Goal: Communication & Community: Answer question/provide support

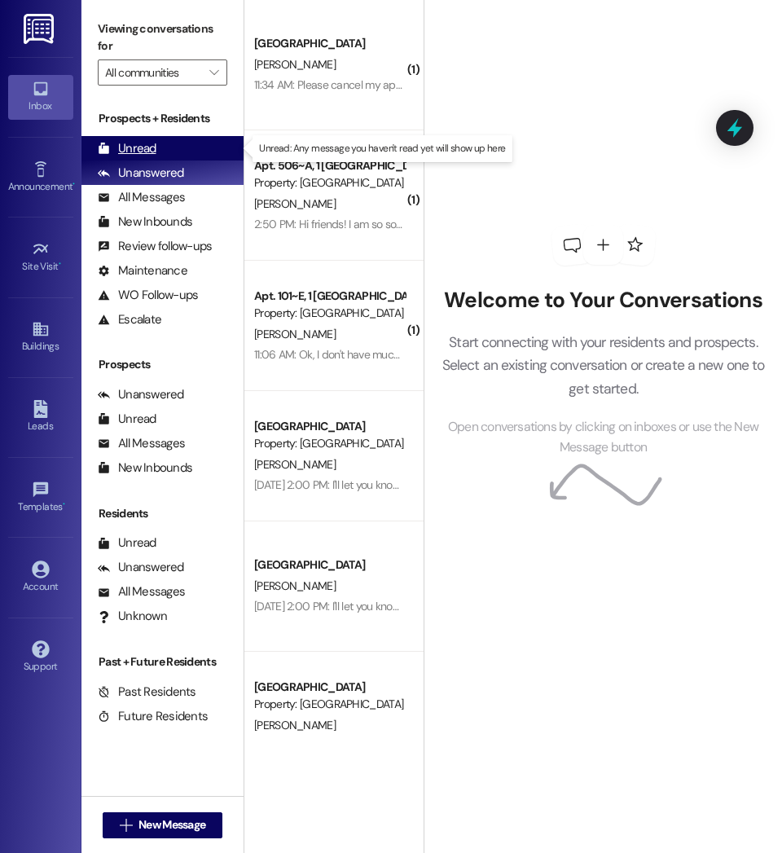
click at [141, 147] on div "Unread" at bounding box center [127, 148] width 59 height 17
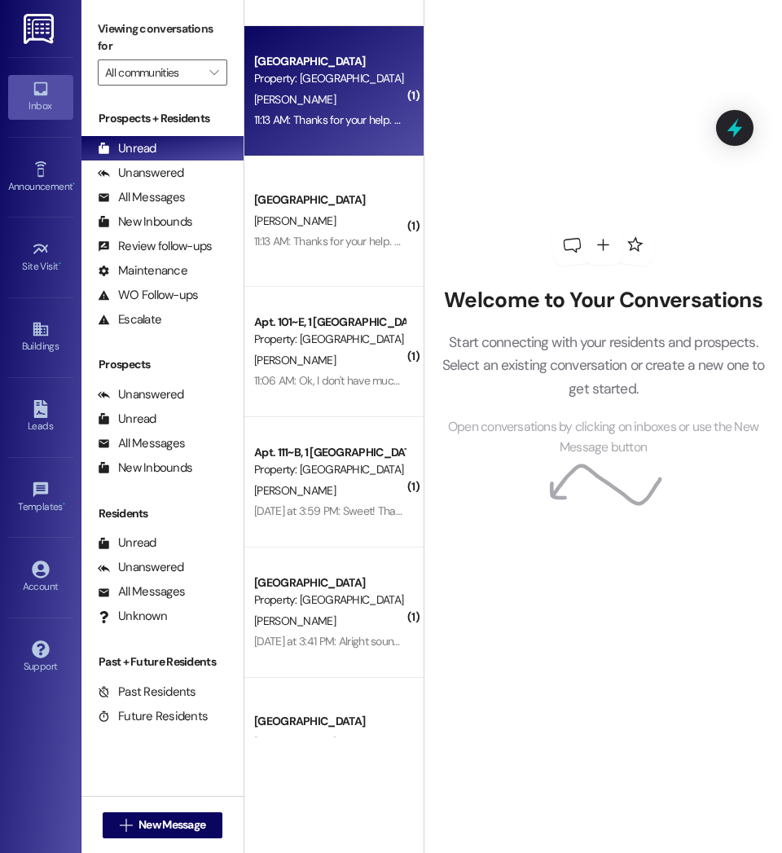
scroll to position [566, 0]
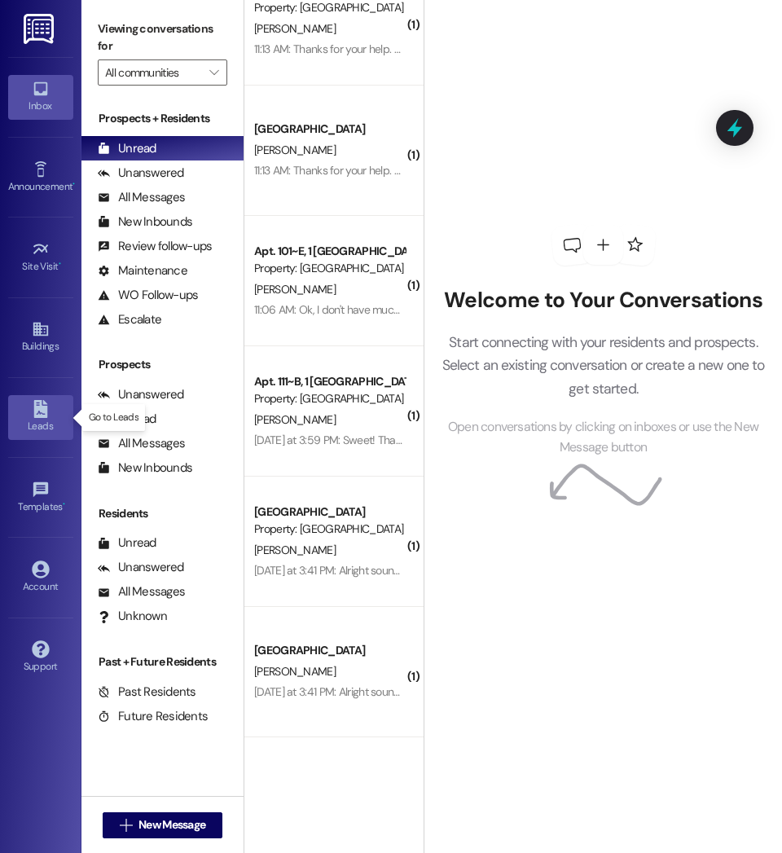
click at [37, 421] on div "Leads" at bounding box center [40, 426] width 81 height 16
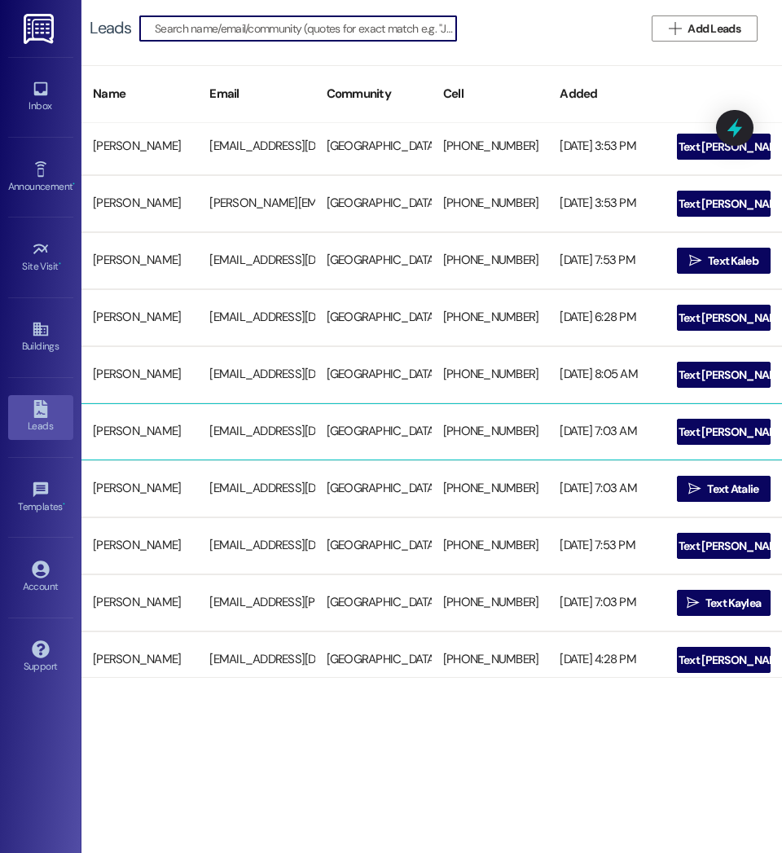
scroll to position [181, 0]
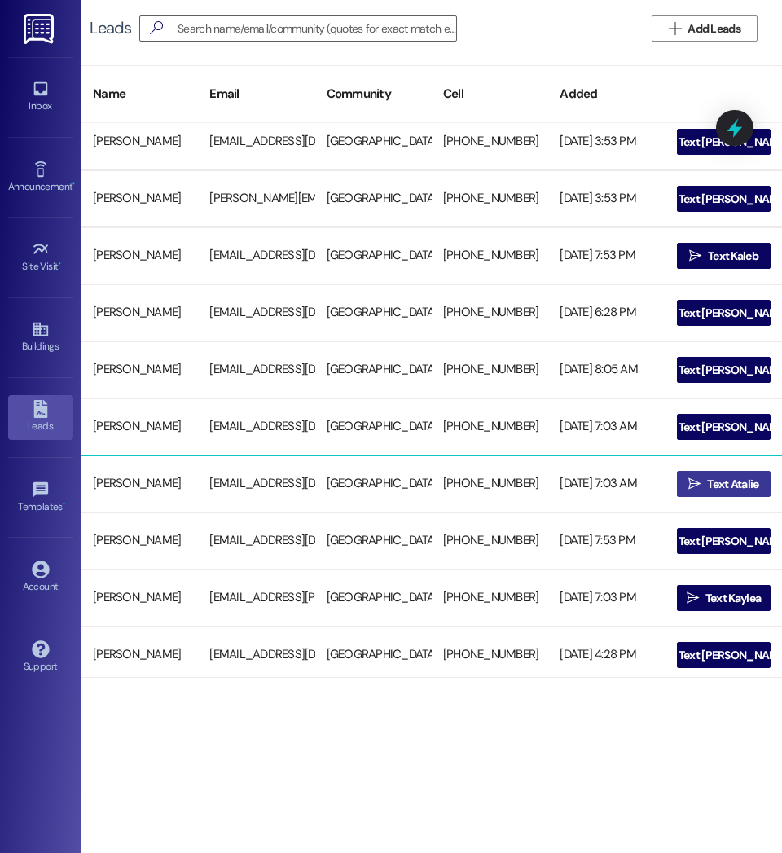
click at [734, 488] on span "Text Atalie" at bounding box center [732, 484] width 51 height 17
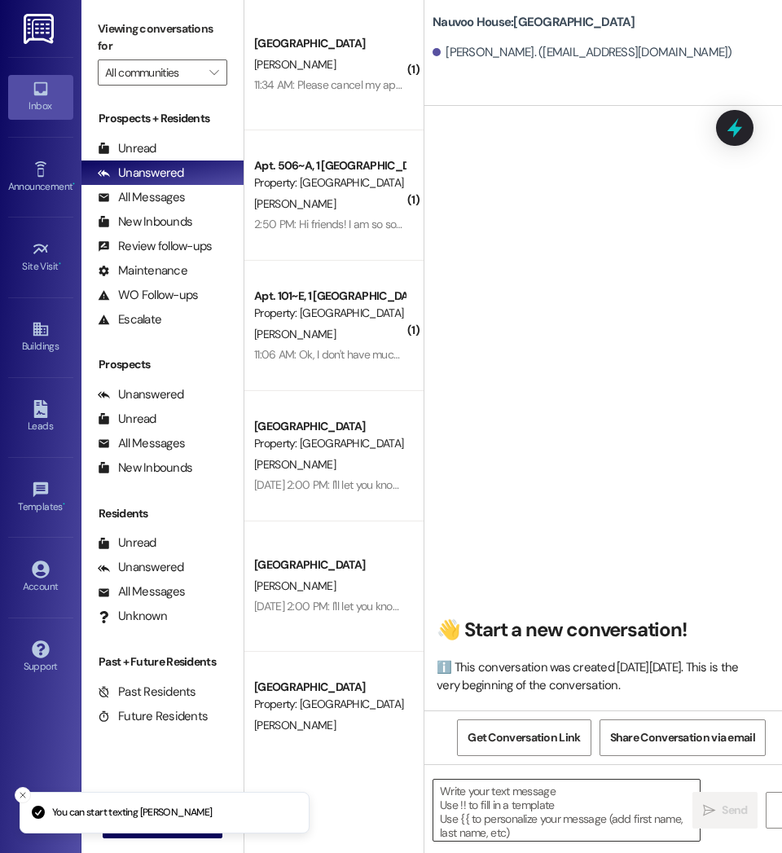
click at [542, 807] on textarea at bounding box center [566, 809] width 266 height 61
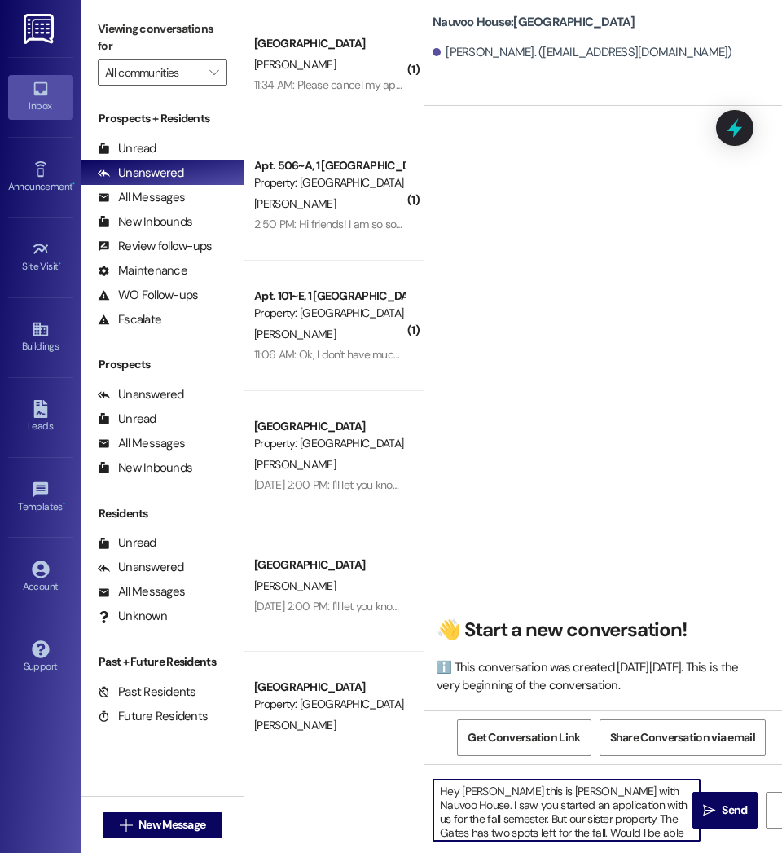
scroll to position [14, 0]
type textarea "Hey [PERSON_NAME] this is [PERSON_NAME] with Nauvoo House. I saw you started an…"
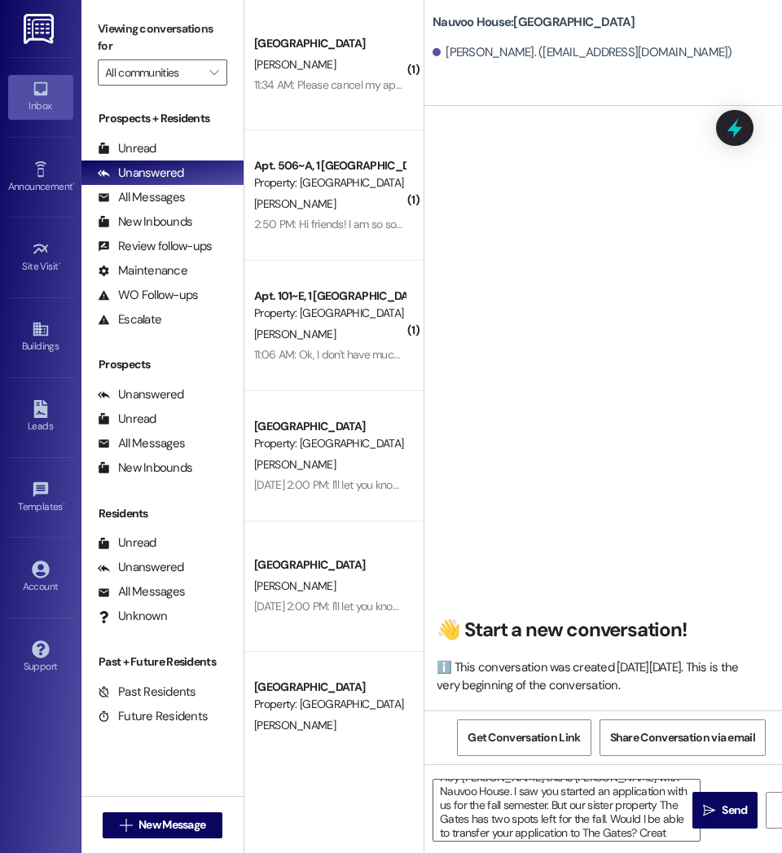
click at [642, 843] on div "Hey [PERSON_NAME] this is [PERSON_NAME] with Nauvoo House. I saw you started an…" at bounding box center [602, 825] width 357 height 122
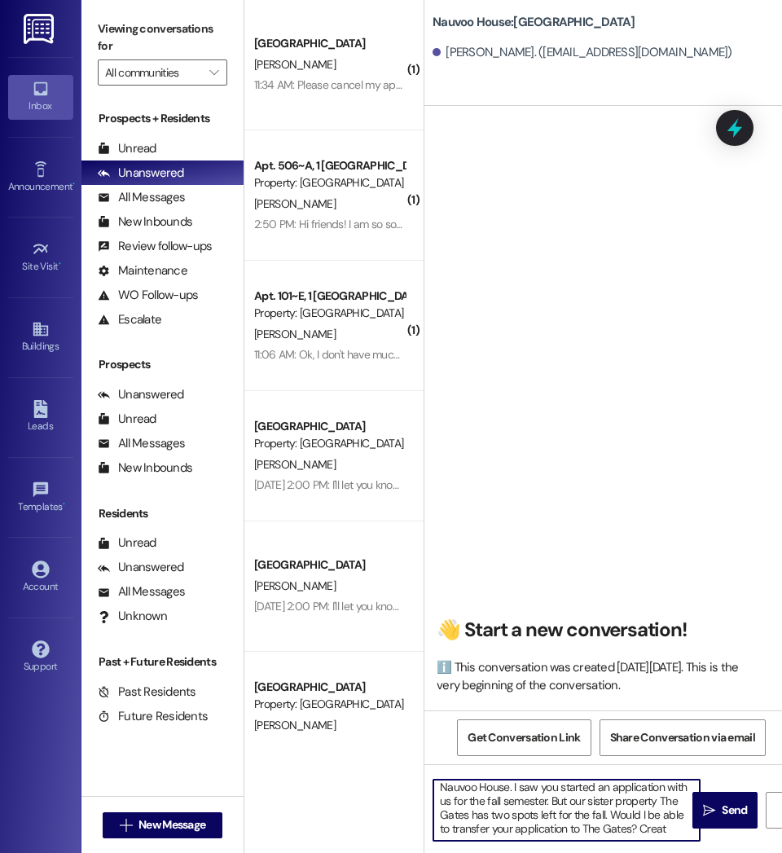
scroll to position [0, 0]
drag, startPoint x: 630, startPoint y: 834, endPoint x: 371, endPoint y: 782, distance: 264.1
click at [371, 782] on div "( 1 ) [GEOGRAPHIC_DATA] Prospect [PERSON_NAME] 11:34 AM: Please cancel my appli…" at bounding box center [512, 426] width 537 height 853
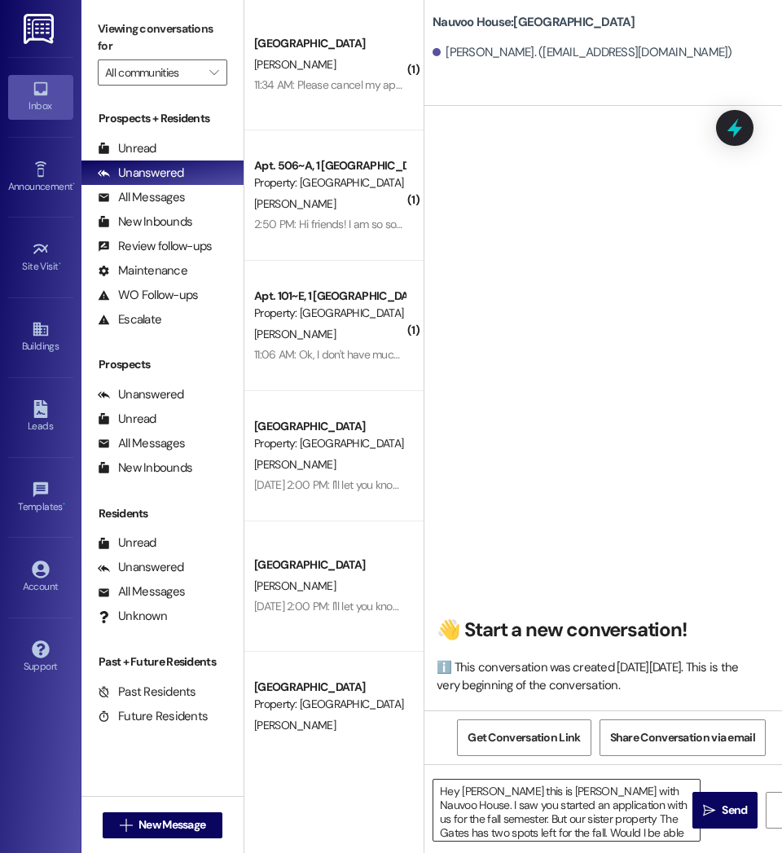
click at [625, 826] on textarea "Hey [PERSON_NAME] this is [PERSON_NAME] with Nauvoo House. I saw you started an…" at bounding box center [566, 809] width 266 height 61
drag, startPoint x: 631, startPoint y: 837, endPoint x: 420, endPoint y: 770, distance: 221.2
click at [420, 770] on div "( 1 ) [GEOGRAPHIC_DATA] Prospect [PERSON_NAME] 11:34 AM: Please cancel my appli…" at bounding box center [512, 426] width 537 height 853
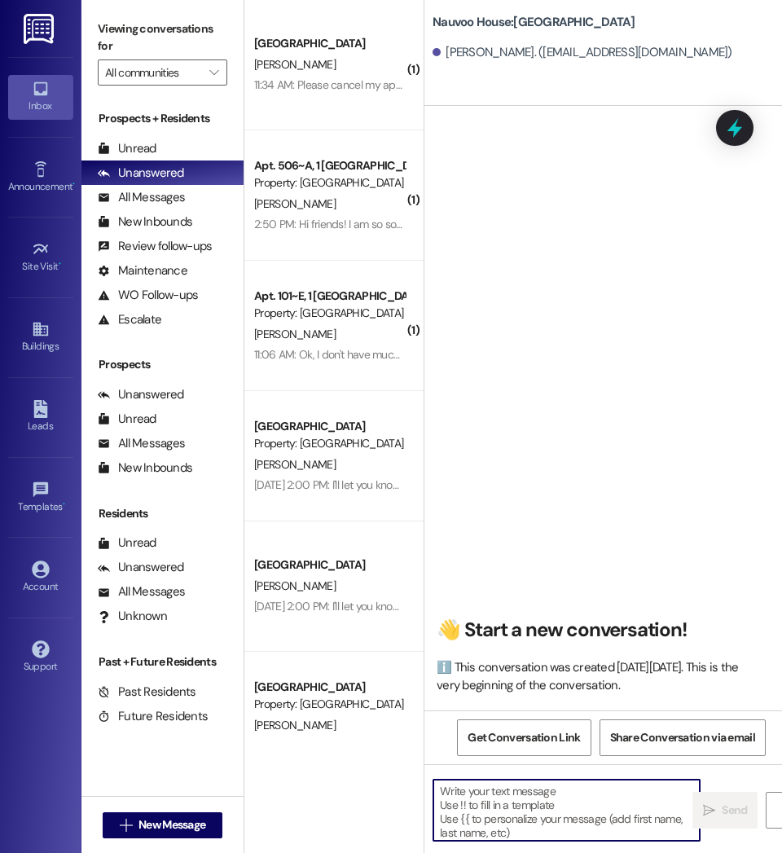
click at [503, 800] on textarea at bounding box center [566, 809] width 266 height 61
paste textarea "Hi [PERSON_NAME], this is [PERSON_NAME] with Nauvoo House. I noticed you starte…"
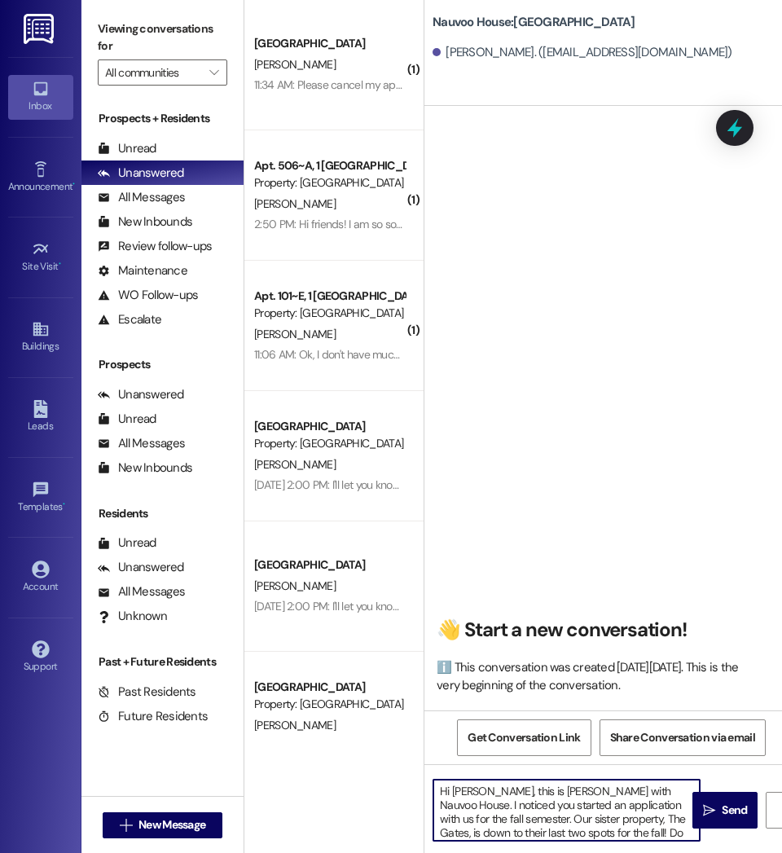
drag, startPoint x: 575, startPoint y: 832, endPoint x: 375, endPoint y: 754, distance: 215.0
click at [375, 754] on div "( 1 ) [GEOGRAPHIC_DATA] Prospect [PERSON_NAME] 11:34 AM: Please cancel my appli…" at bounding box center [512, 426] width 537 height 853
type textarea "Hi [PERSON_NAME], this is [PERSON_NAME] with Nauvoo House. I noticed you starte…"
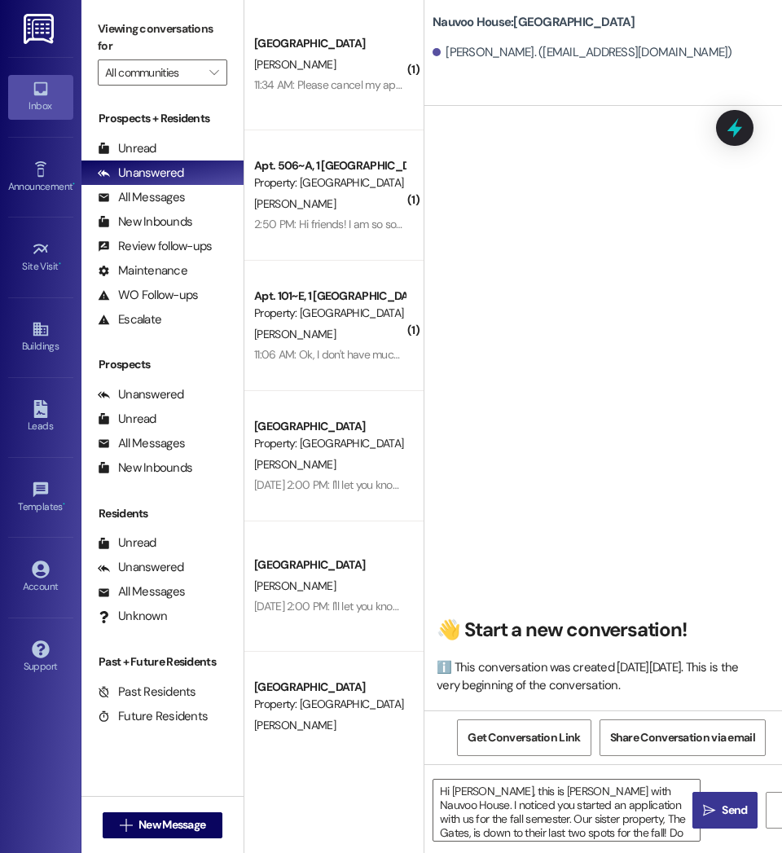
click at [734, 804] on span "Send" at bounding box center [733, 809] width 25 height 17
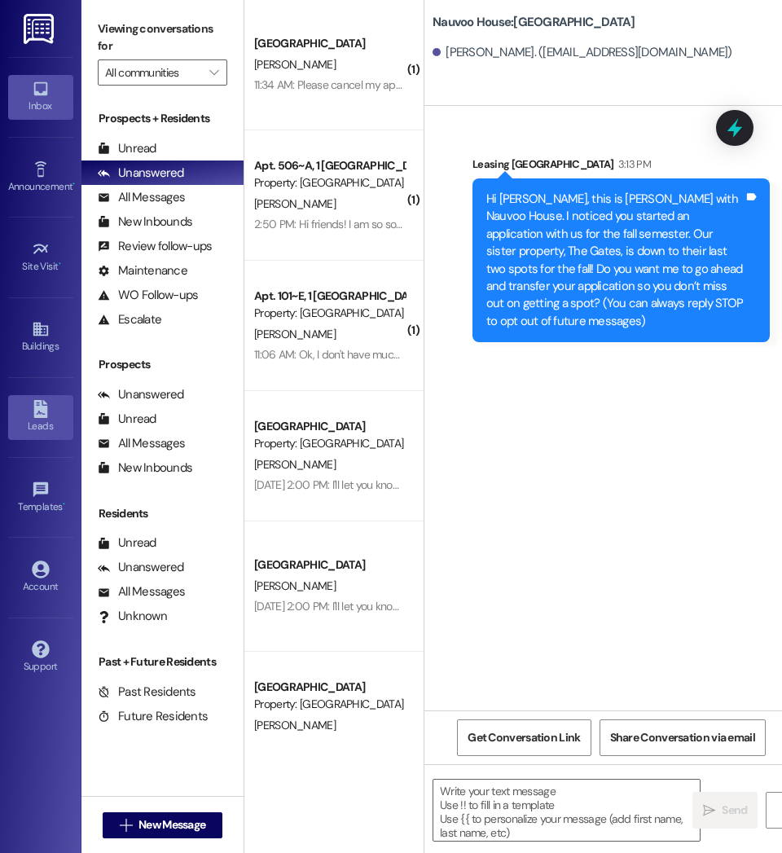
click at [44, 405] on icon at bounding box center [41, 409] width 18 height 18
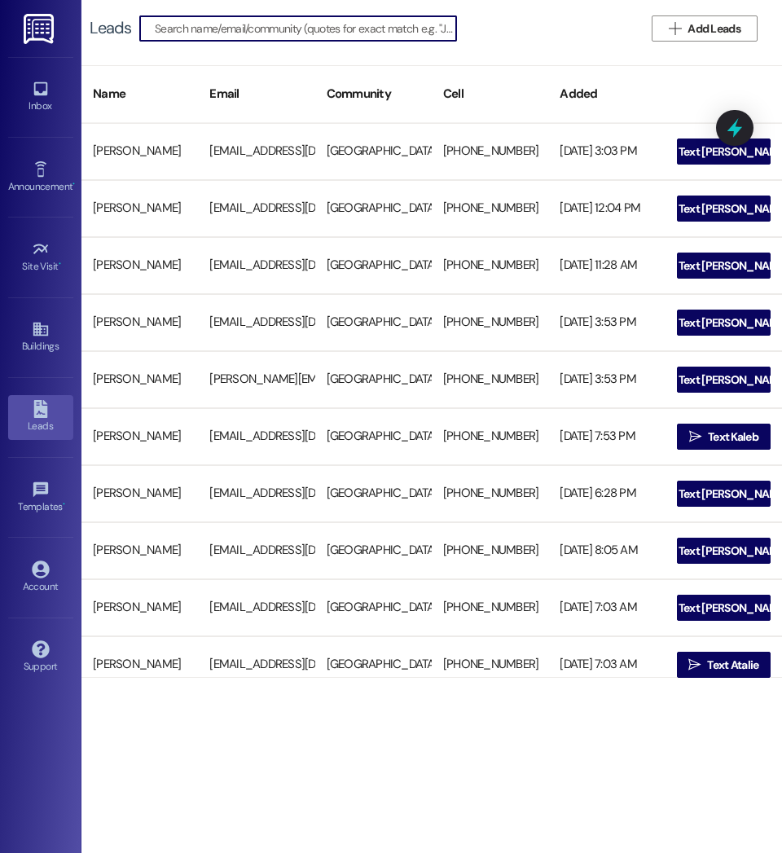
click at [304, 28] on input at bounding box center [305, 28] width 301 height 23
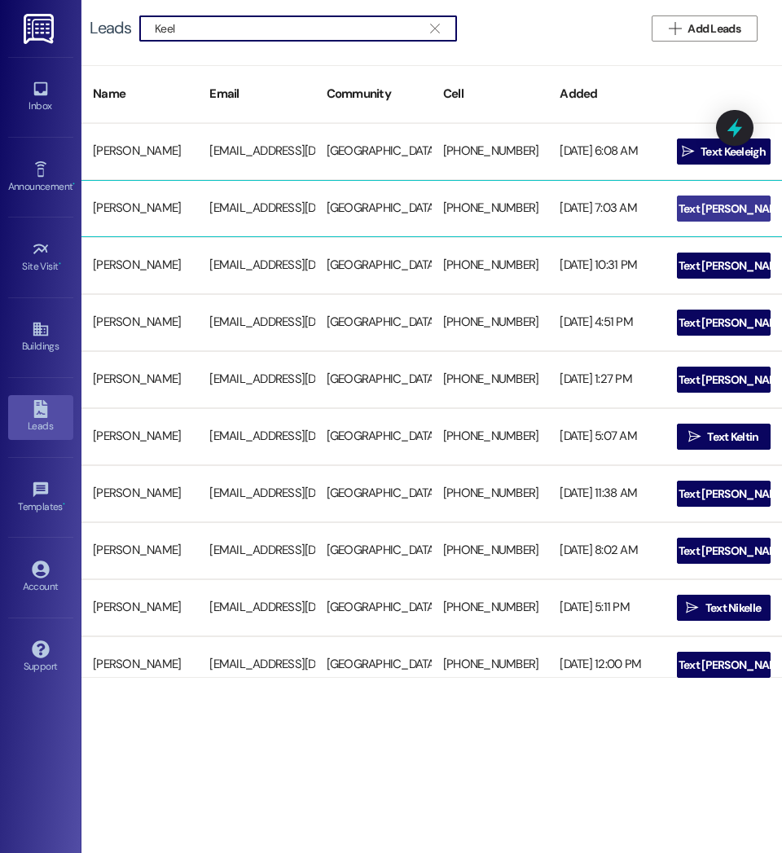
type input "Keel"
click at [706, 207] on span "Text [PERSON_NAME]" at bounding box center [732, 208] width 109 height 17
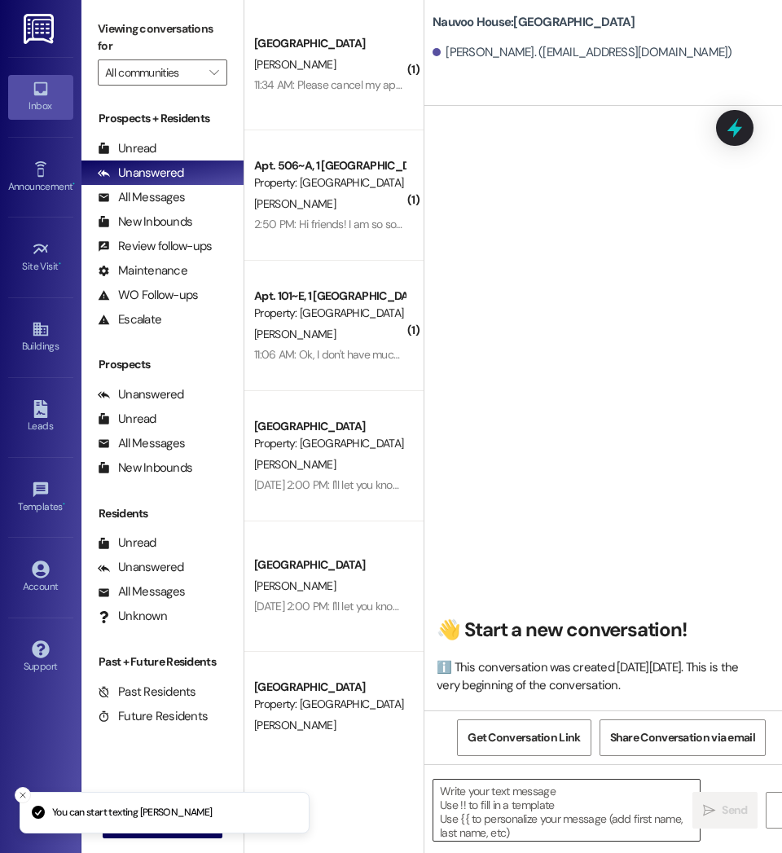
click at [532, 812] on textarea at bounding box center [566, 809] width 266 height 61
paste textarea "Hi [PERSON_NAME], this is [PERSON_NAME] with Nauvoo House. I noticed you starte…"
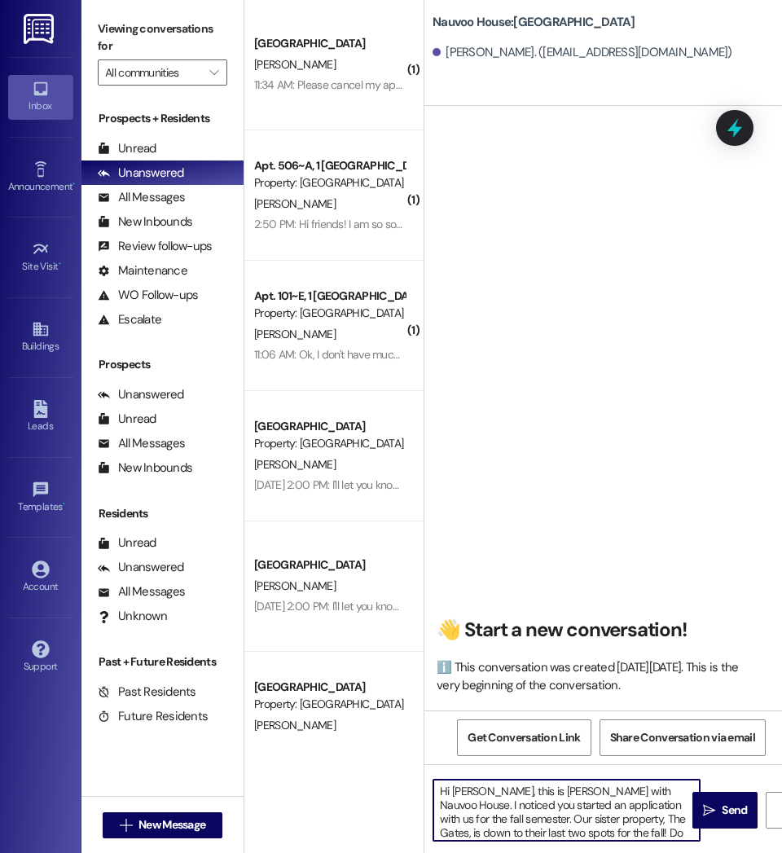
click at [477, 790] on textarea "Hi [PERSON_NAME], this is [PERSON_NAME] with Nauvoo House. I noticed you starte…" at bounding box center [566, 809] width 266 height 61
drag, startPoint x: 572, startPoint y: 836, endPoint x: 397, endPoint y: 766, distance: 189.3
click at [397, 766] on div "( 1 ) [GEOGRAPHIC_DATA] Prospect [PERSON_NAME] 11:34 AM: Please cancel my appli…" at bounding box center [512, 426] width 537 height 853
type textarea "Hi [PERSON_NAME], this is [PERSON_NAME] with Nauvoo House. I noticed you starte…"
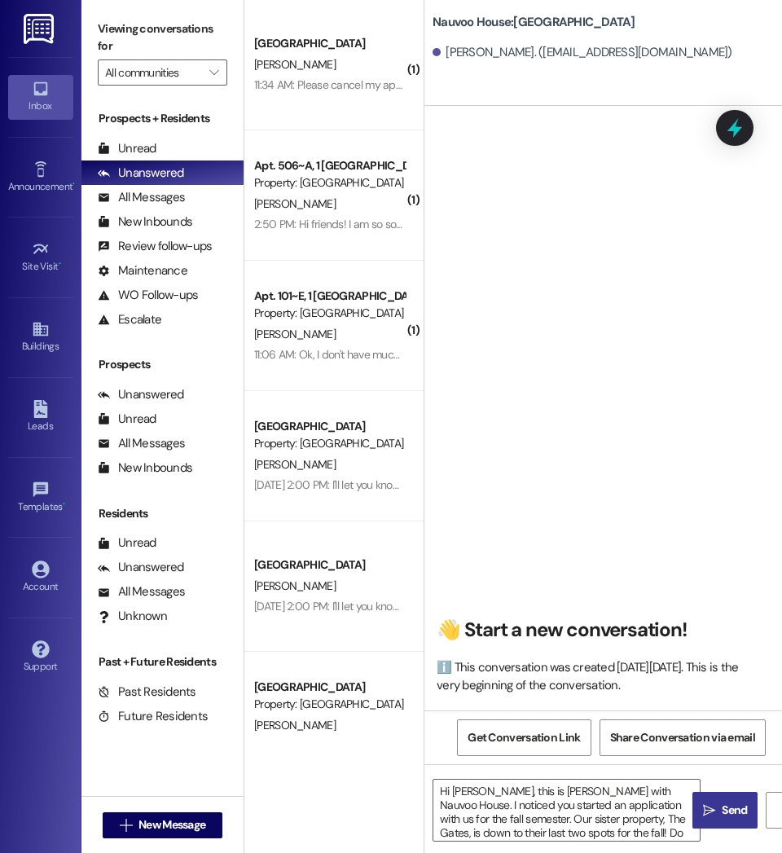
click at [739, 819] on button " Send" at bounding box center [724, 809] width 65 height 37
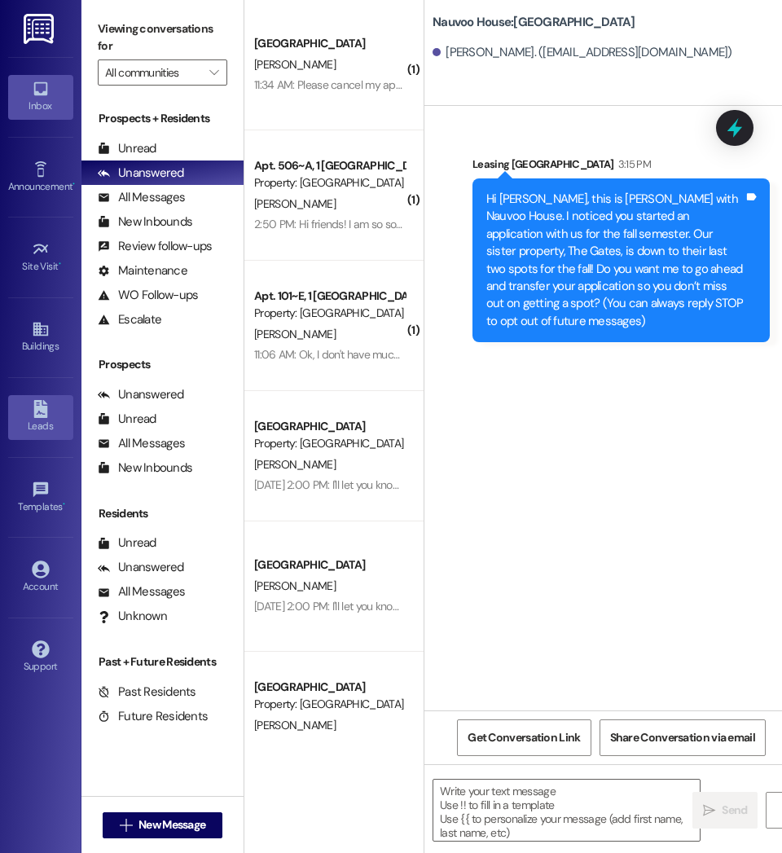
click at [33, 423] on div "Leads" at bounding box center [40, 426] width 81 height 16
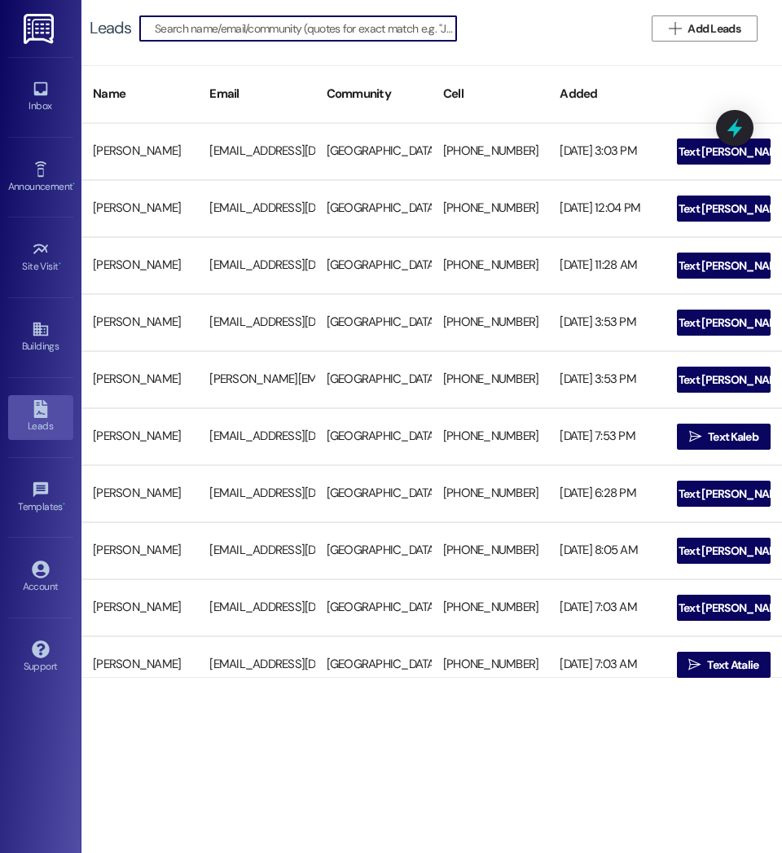
click at [314, 29] on input at bounding box center [305, 28] width 301 height 23
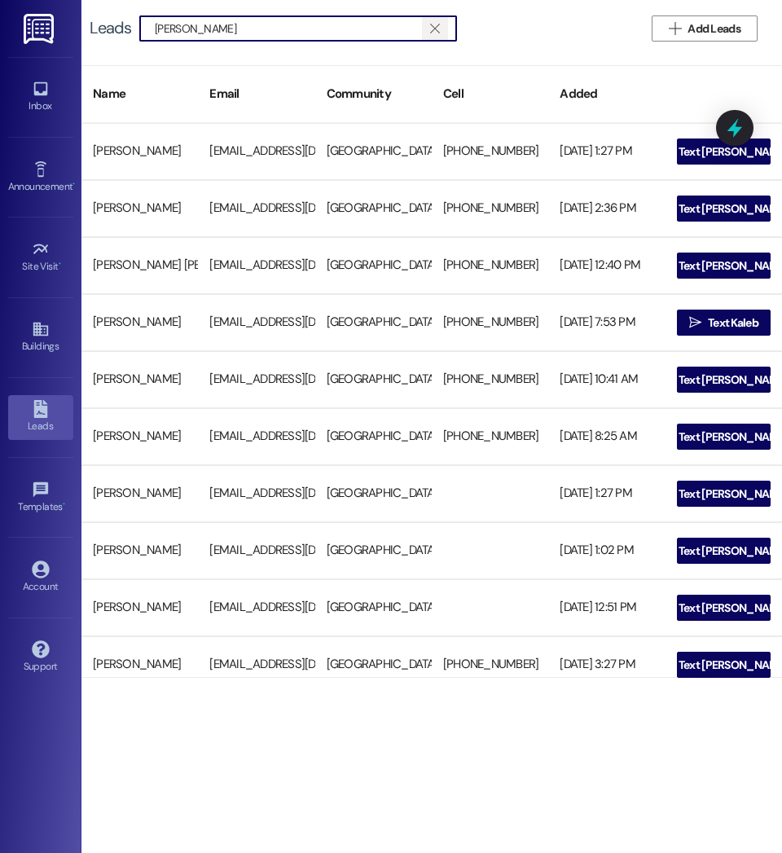
type input "[PERSON_NAME]"
click at [438, 23] on icon "" at bounding box center [434, 28] width 9 height 13
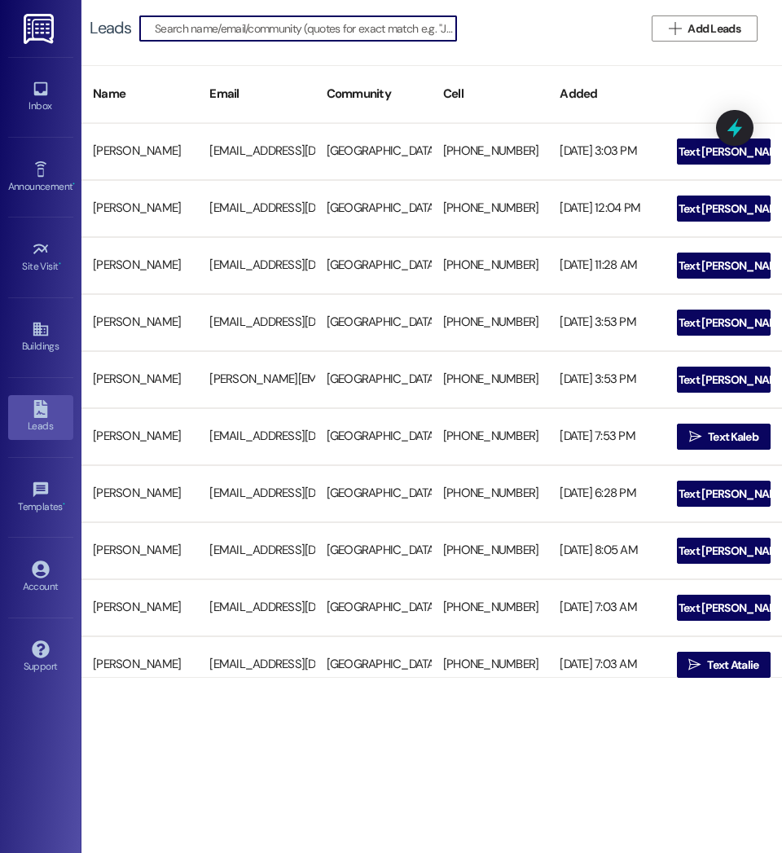
click at [340, 33] on input at bounding box center [305, 28] width 301 height 23
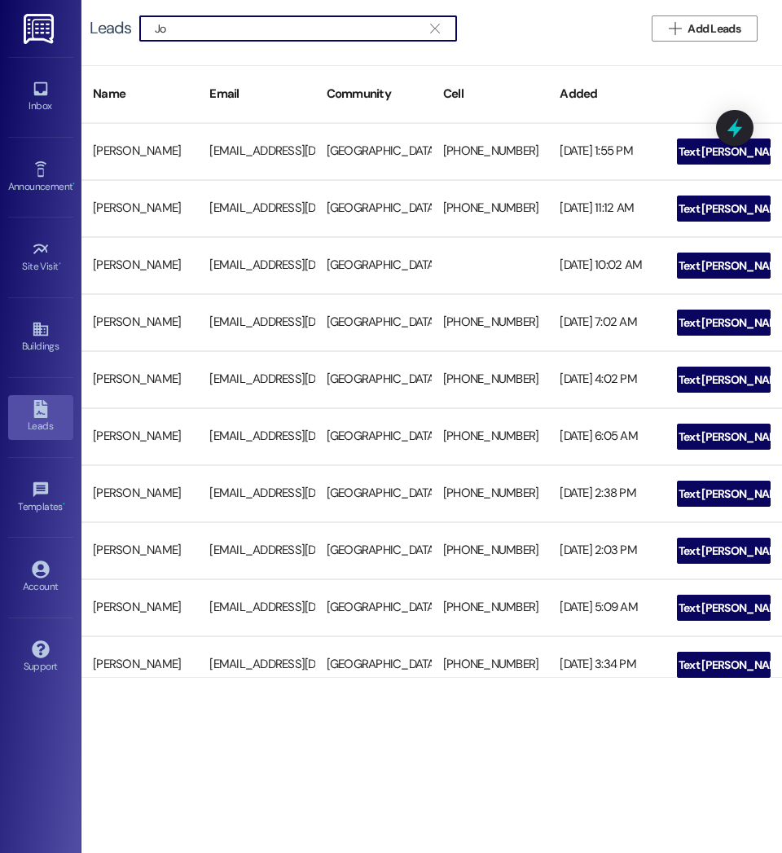
type input "J"
type input "[PERSON_NAME]"
click at [441, 21] on span "" at bounding box center [434, 28] width 15 height 24
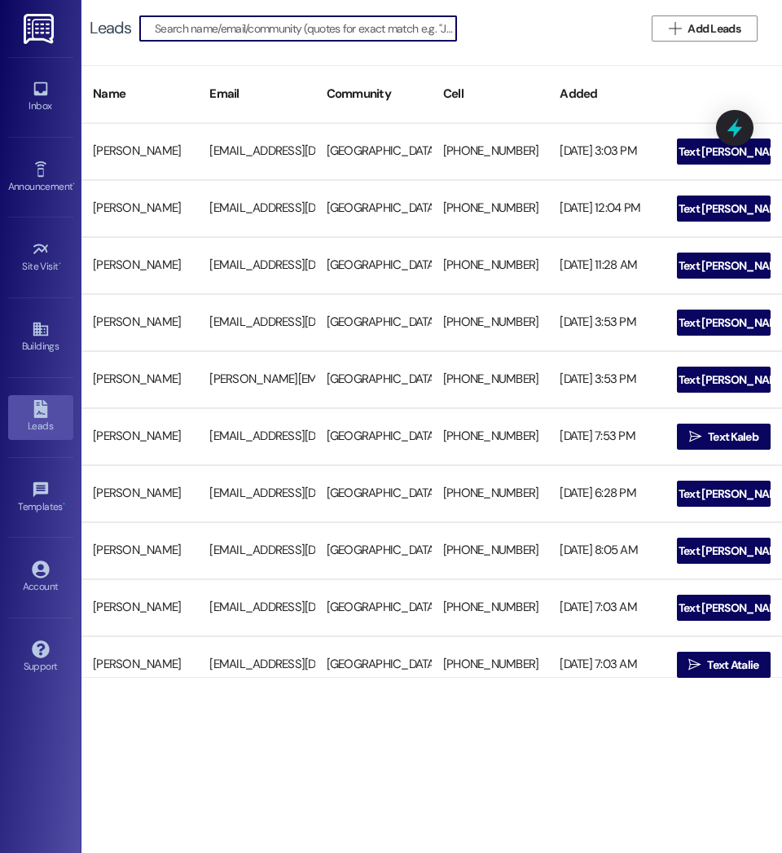
click at [345, 23] on input at bounding box center [305, 28] width 301 height 23
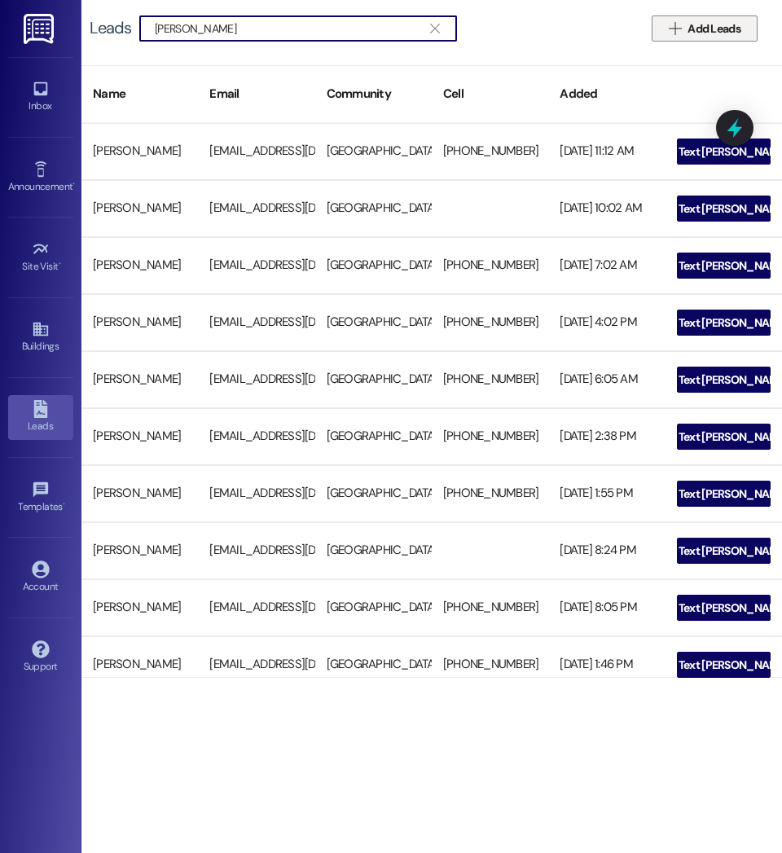
type input "[PERSON_NAME]"
click at [729, 26] on span "Add Leads" at bounding box center [713, 28] width 53 height 17
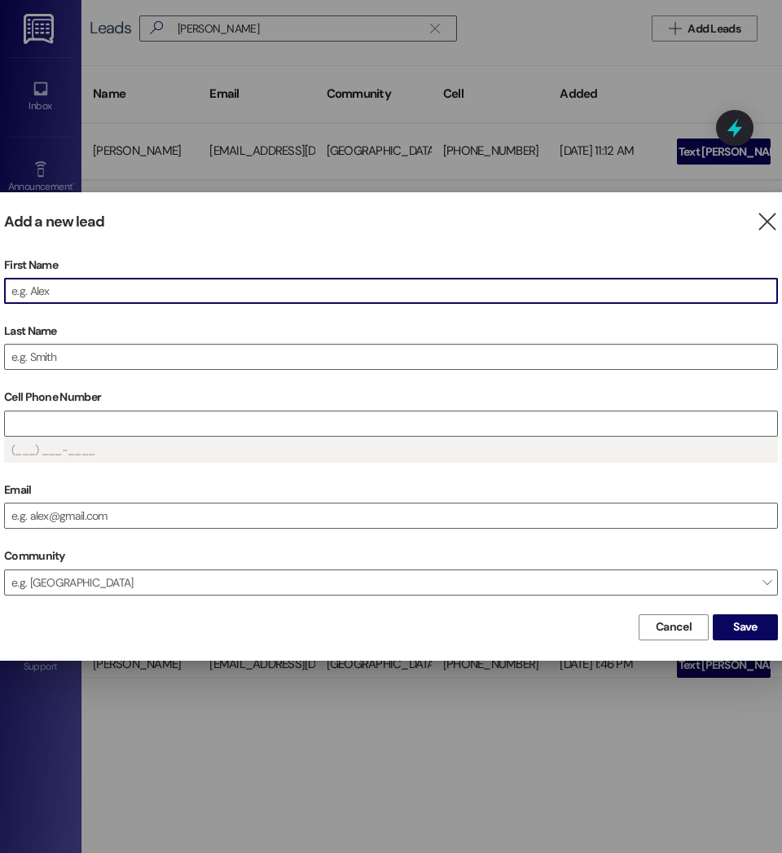
click at [194, 285] on input "First Name" at bounding box center [391, 290] width 772 height 24
click at [140, 348] on input "Last Name" at bounding box center [391, 356] width 772 height 24
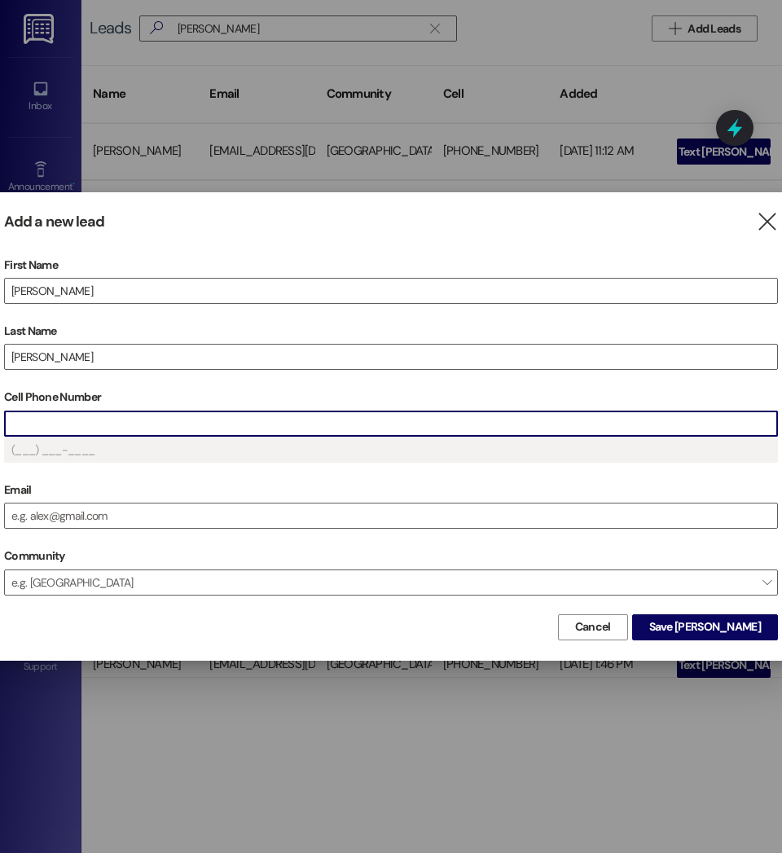
click at [100, 417] on input "Cell Phone Number" at bounding box center [391, 423] width 772 height 24
type input "(406) 410-7___"
click at [734, 622] on span "Save [PERSON_NAME]" at bounding box center [705, 626] width 112 height 17
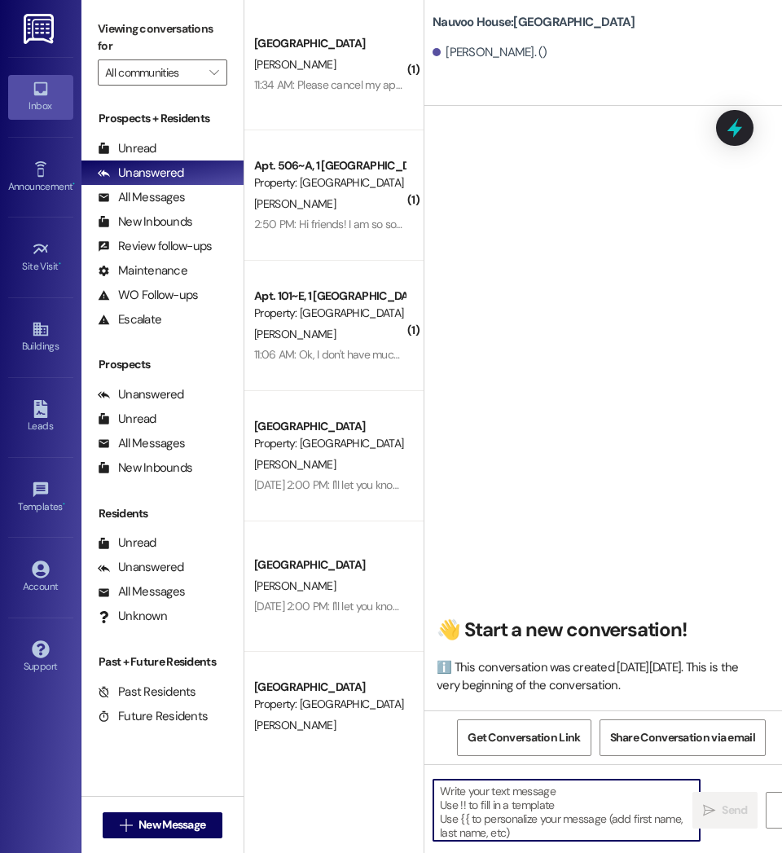
drag, startPoint x: 568, startPoint y: 792, endPoint x: 530, endPoint y: 804, distance: 39.4
drag, startPoint x: 530, startPoint y: 804, endPoint x: 470, endPoint y: 801, distance: 60.3
click at [470, 801] on textarea at bounding box center [566, 809] width 266 height 61
paste textarea "Hi [PERSON_NAME], this is [PERSON_NAME] with Nauvoo House. I noticed you starte…"
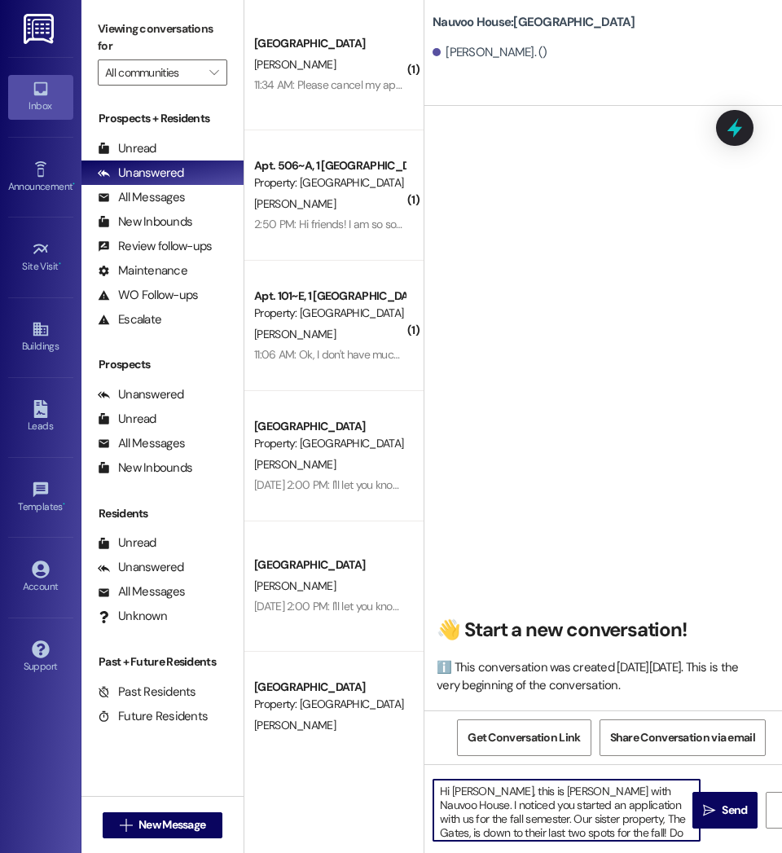
click at [484, 791] on textarea "Hi [PERSON_NAME], this is [PERSON_NAME] with Nauvoo House. I noticed you starte…" at bounding box center [566, 809] width 266 height 61
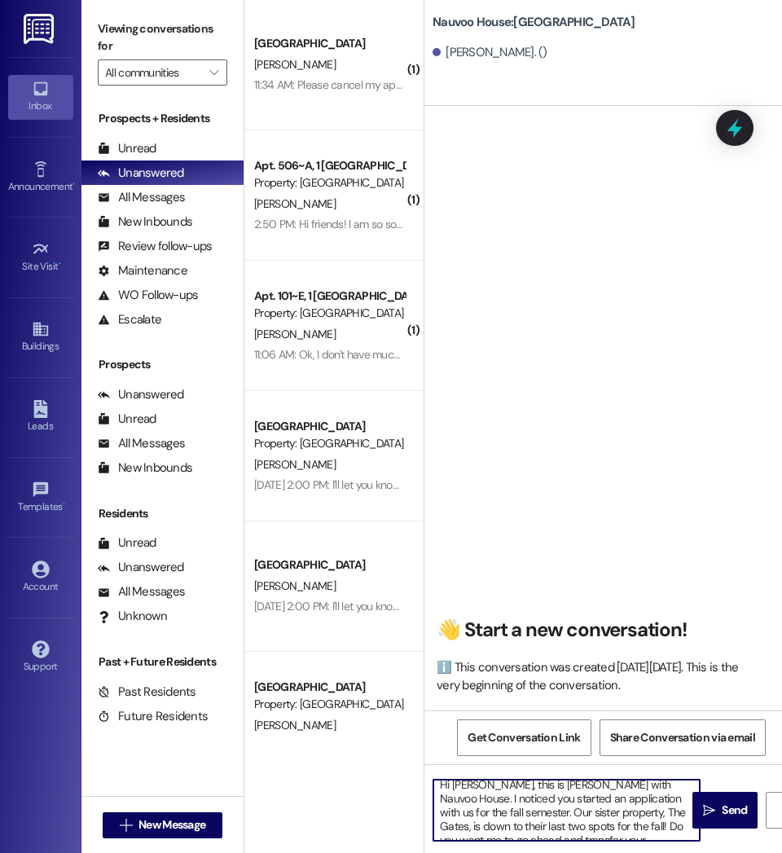
scroll to position [9, 0]
click at [628, 809] on textarea "Hi [PERSON_NAME], this is [PERSON_NAME] with Nauvoo House. I noticed you starte…" at bounding box center [566, 809] width 266 height 61
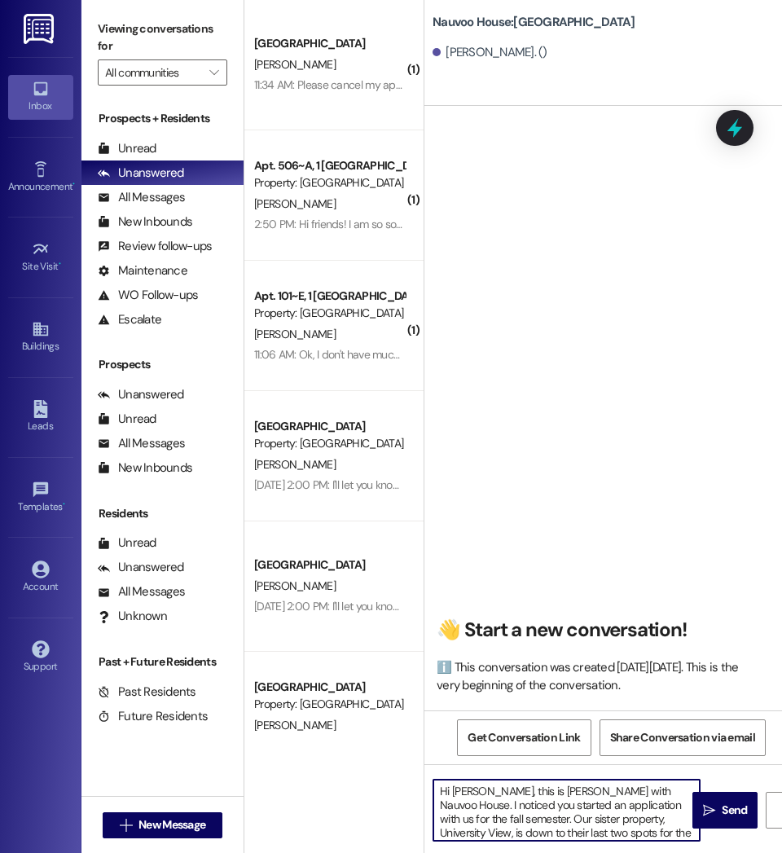
drag, startPoint x: 602, startPoint y: 824, endPoint x: 368, endPoint y: 765, distance: 241.1
click at [368, 765] on div "( 1 ) [GEOGRAPHIC_DATA] Prospect [PERSON_NAME] 11:34 AM: Please cancel my appli…" at bounding box center [512, 426] width 537 height 853
type textarea "Hi [PERSON_NAME], this is [PERSON_NAME] with Nauvoo House. I noticed you starte…"
click at [728, 810] on span "Send" at bounding box center [733, 809] width 25 height 17
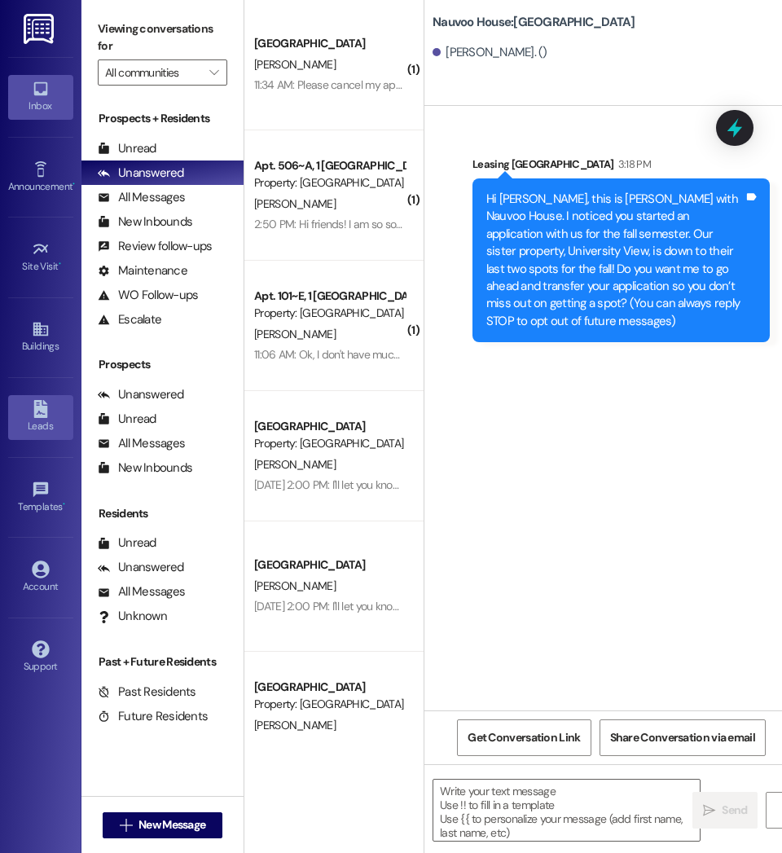
click at [48, 409] on icon at bounding box center [41, 409] width 18 height 18
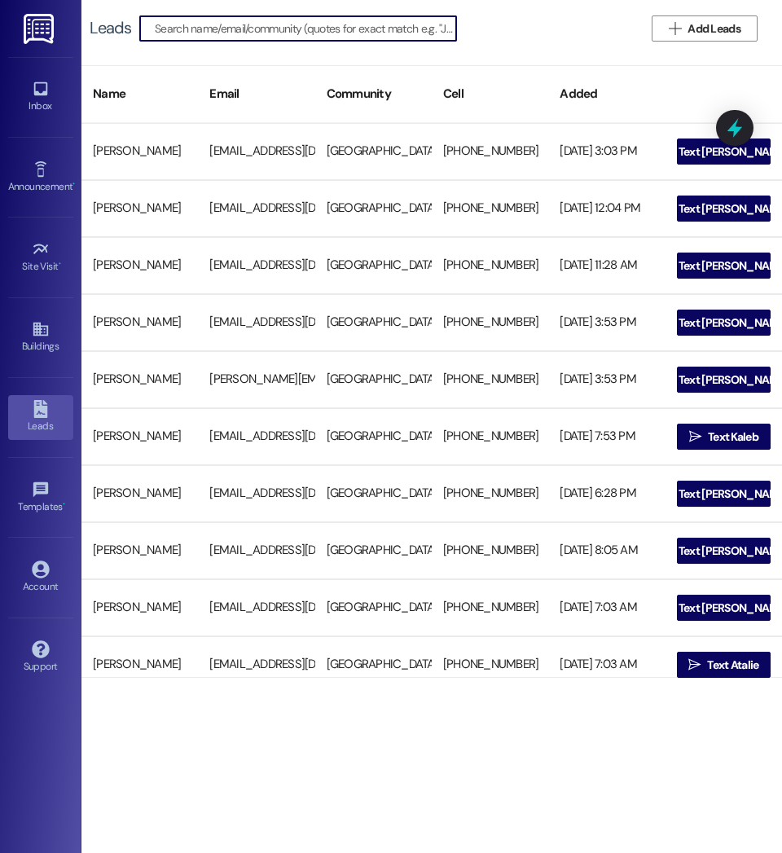
click at [357, 29] on input at bounding box center [305, 28] width 301 height 23
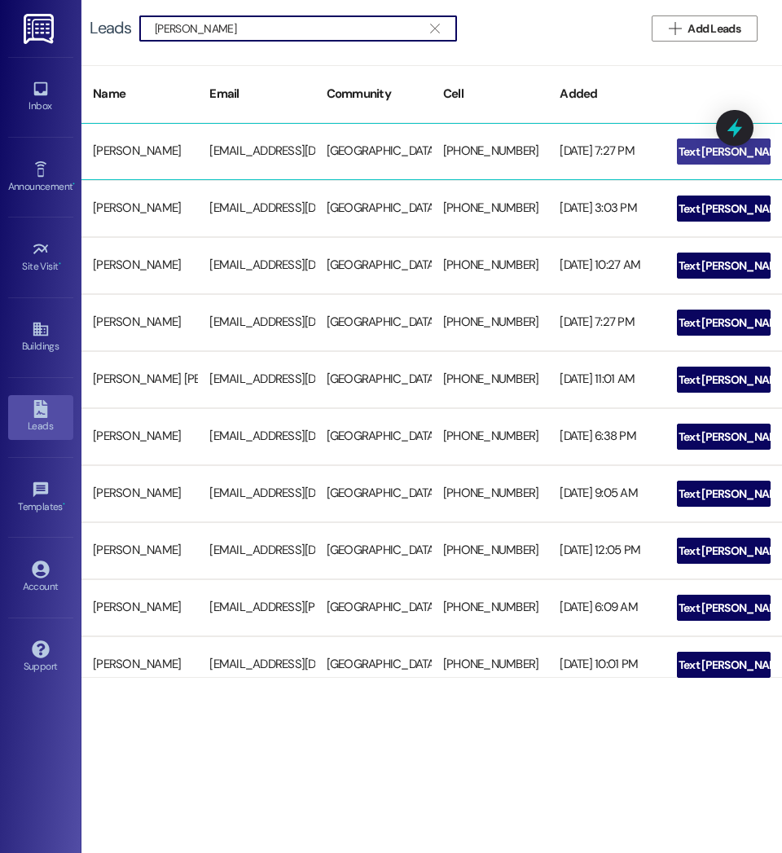
type input "[PERSON_NAME]"
click at [717, 146] on span "Text [PERSON_NAME]" at bounding box center [732, 151] width 109 height 17
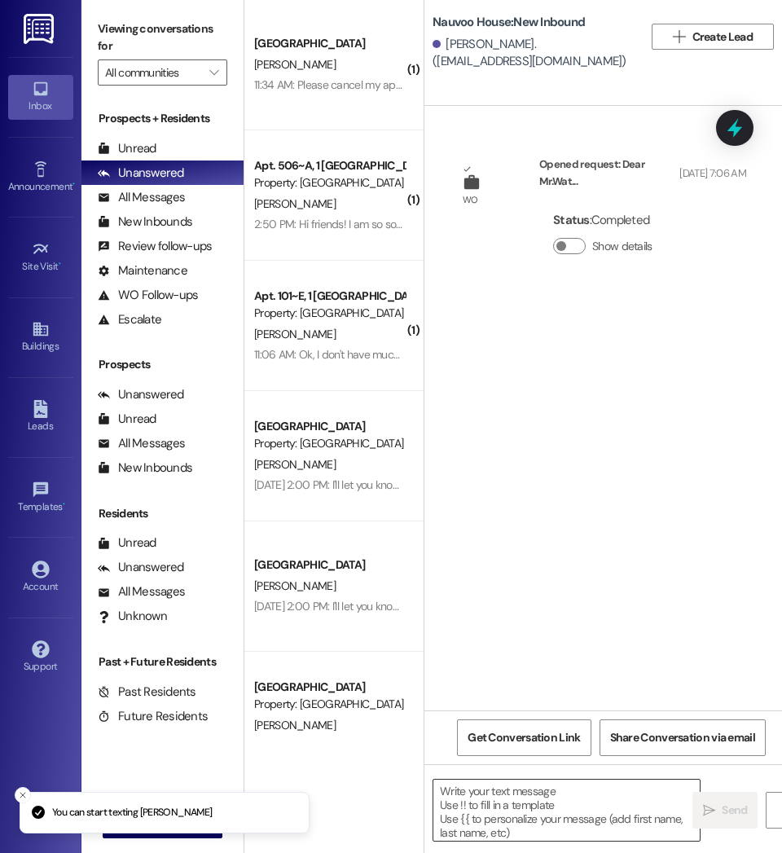
click at [548, 799] on textarea at bounding box center [566, 809] width 266 height 61
paste textarea "Hi [PERSON_NAME], this is [PERSON_NAME] with Nauvoo House. I noticed you starte…"
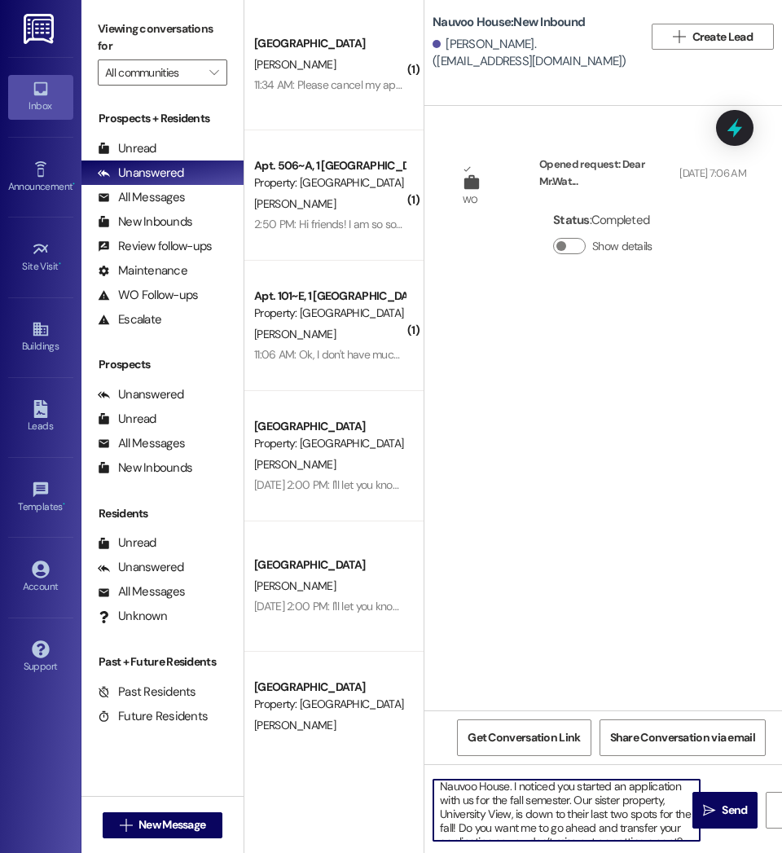
scroll to position [20, 0]
click at [653, 803] on textarea "Hi [PERSON_NAME], this is [PERSON_NAME] with Nauvoo House. I noticed you starte…" at bounding box center [566, 809] width 266 height 61
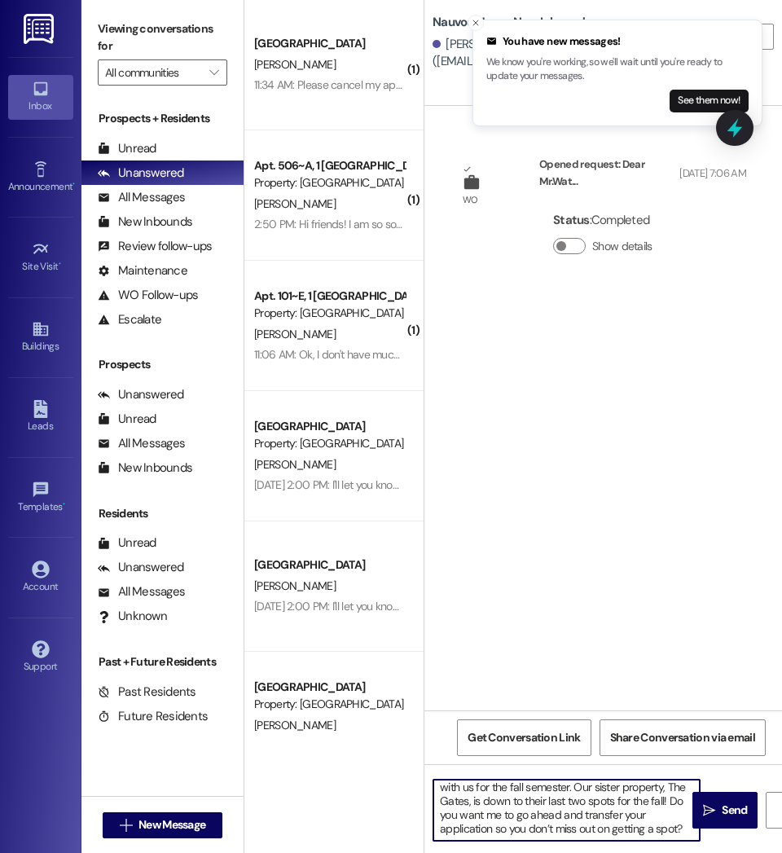
scroll to position [0, 0]
drag, startPoint x: 576, startPoint y: 826, endPoint x: 372, endPoint y: 765, distance: 213.5
click at [372, 765] on div "( 1 ) [GEOGRAPHIC_DATA] Prospect [PERSON_NAME] 11:34 AM: Please cancel my appli…" at bounding box center [512, 426] width 537 height 853
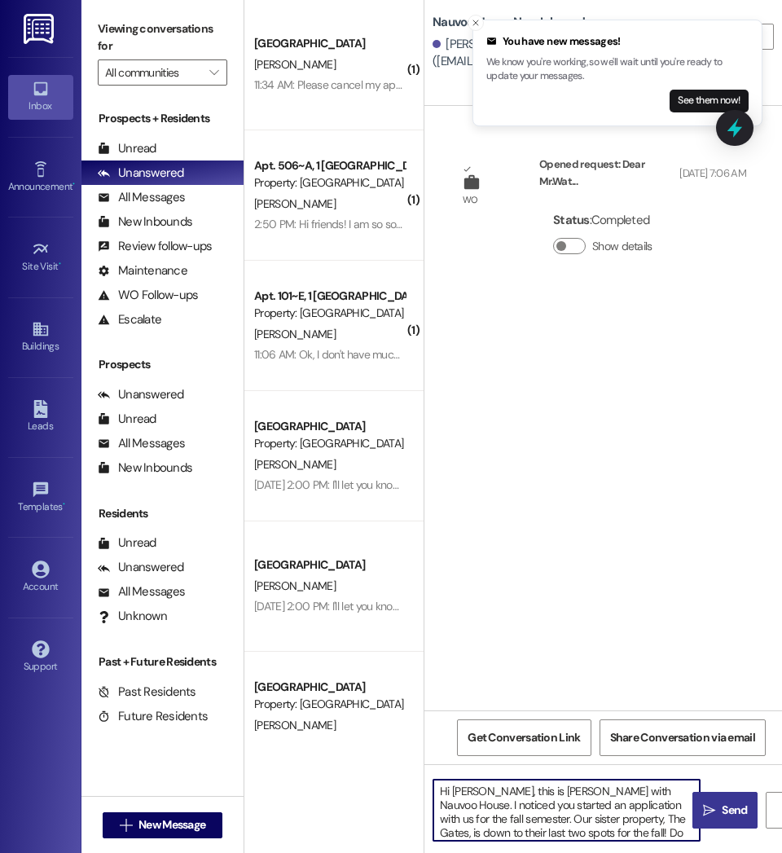
type textarea "Hi [PERSON_NAME], this is [PERSON_NAME] with Nauvoo House. I noticed you starte…"
click at [731, 817] on span "Send" at bounding box center [733, 809] width 25 height 17
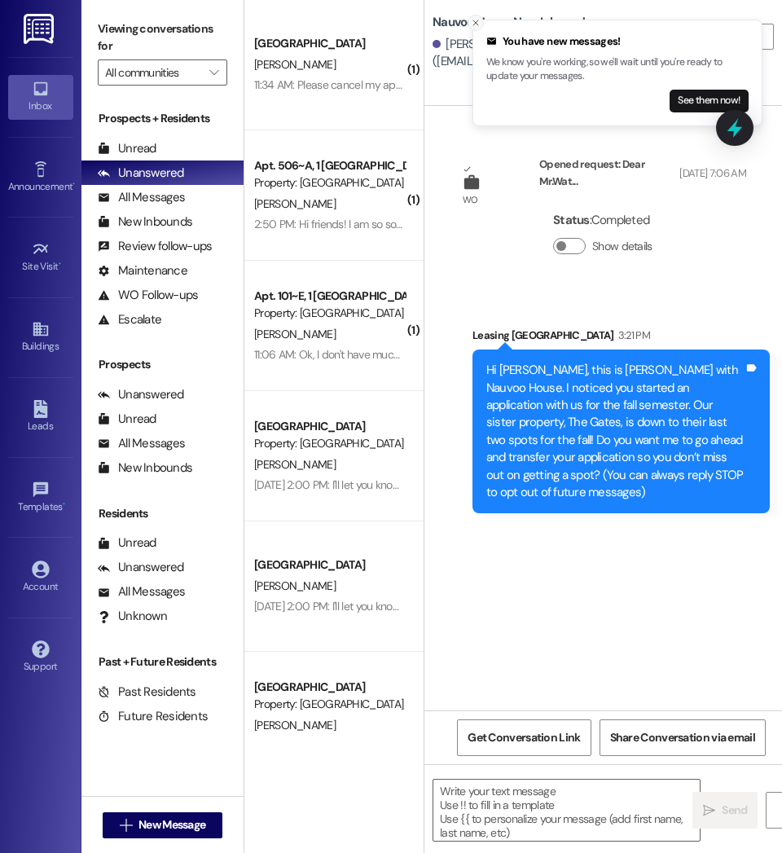
click at [481, 20] on button "Close toast" at bounding box center [475, 23] width 16 height 16
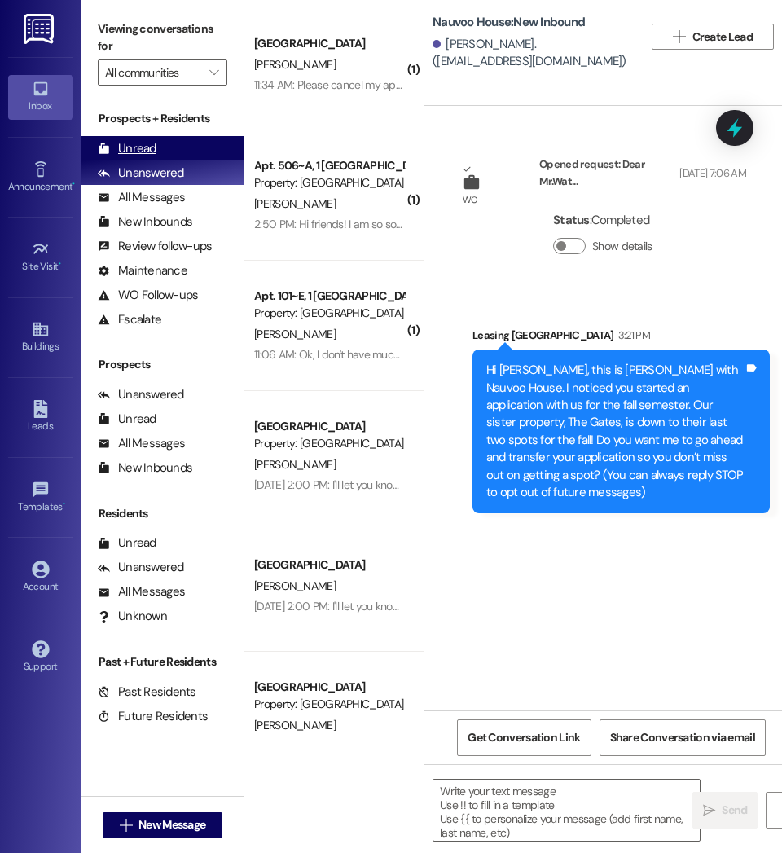
click at [174, 160] on div "Unread (0)" at bounding box center [162, 148] width 162 height 24
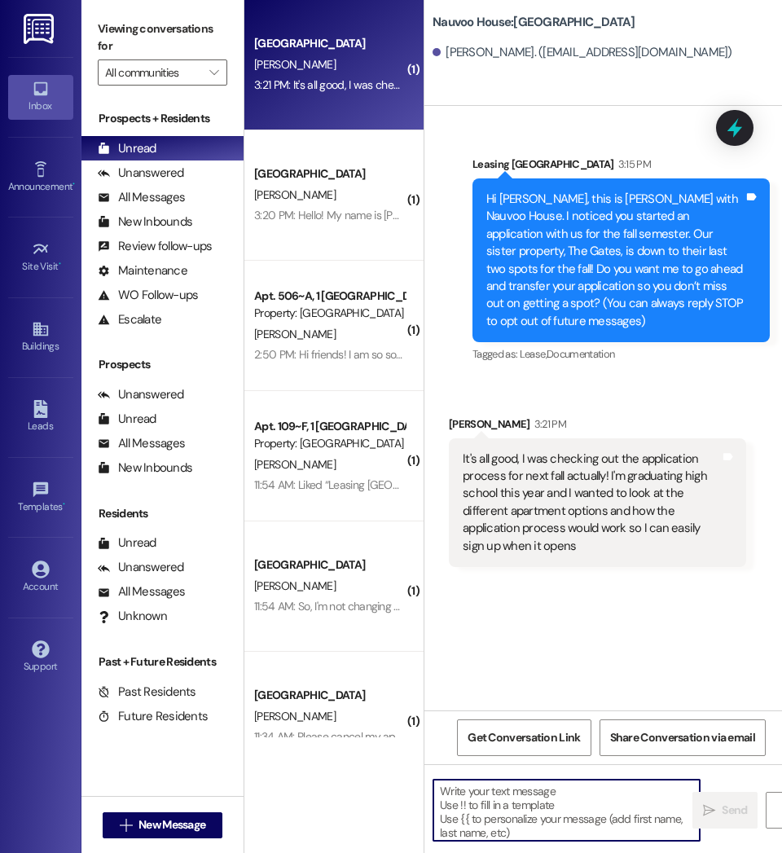
click at [528, 822] on textarea at bounding box center [566, 809] width 266 height 61
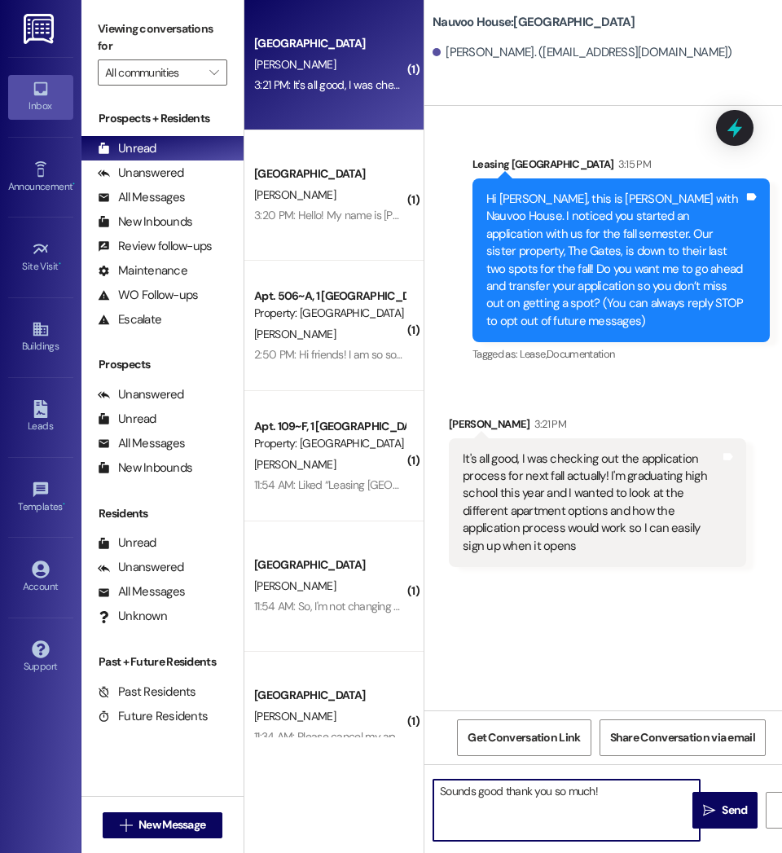
type textarea "Sounds good thank you so much!"
